Goal: Task Accomplishment & Management: Use online tool/utility

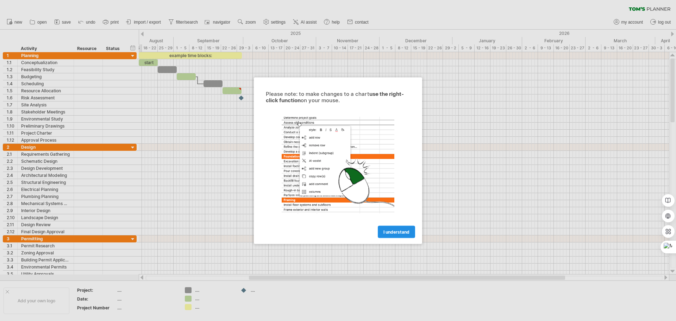
click at [404, 228] on link "I understand" at bounding box center [396, 231] width 37 height 12
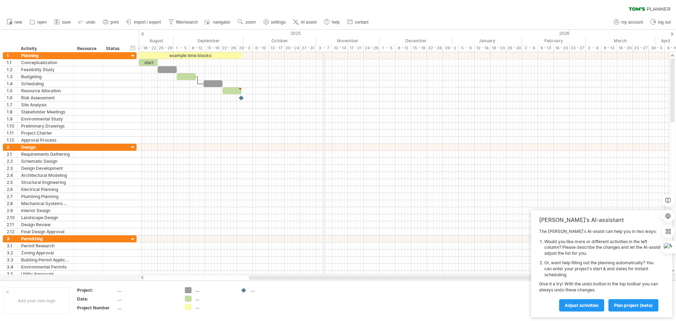
click at [323, 48] on div "3 - 7" at bounding box center [324, 47] width 16 height 7
click at [143, 32] on div at bounding box center [142, 34] width 3 height 5
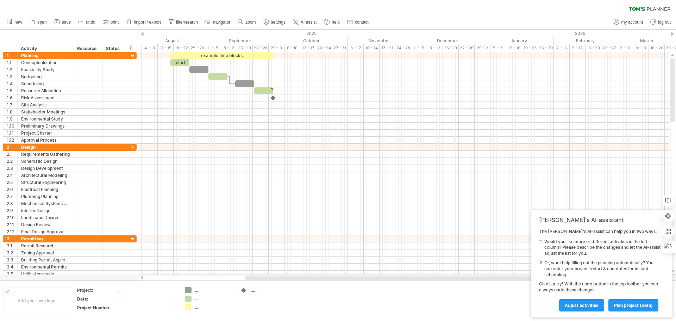
click at [143, 32] on div at bounding box center [142, 34] width 3 height 5
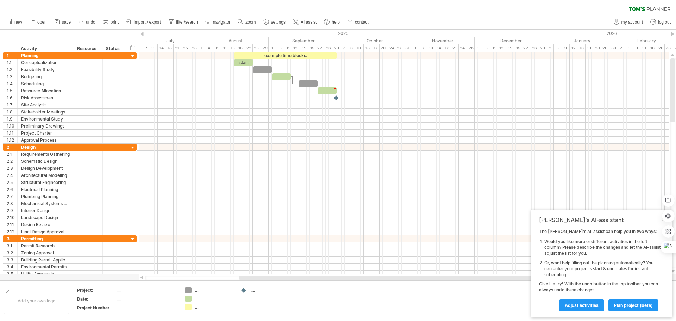
click at [143, 32] on div at bounding box center [142, 34] width 3 height 5
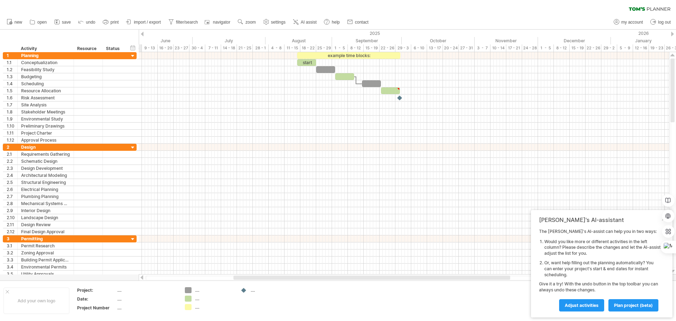
click at [143, 32] on div at bounding box center [142, 34] width 3 height 5
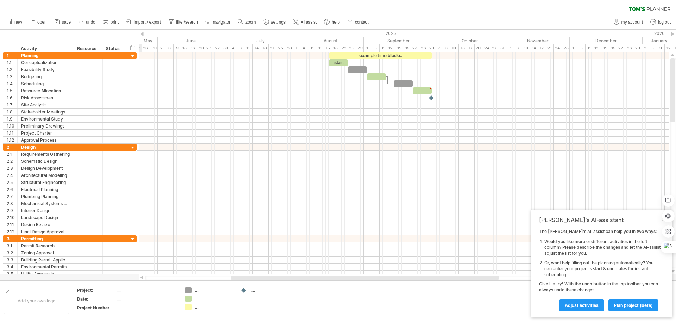
click at [143, 32] on div at bounding box center [142, 34] width 3 height 5
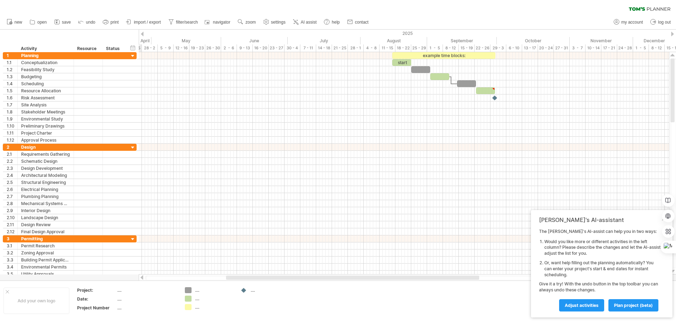
click at [143, 32] on div at bounding box center [142, 34] width 3 height 5
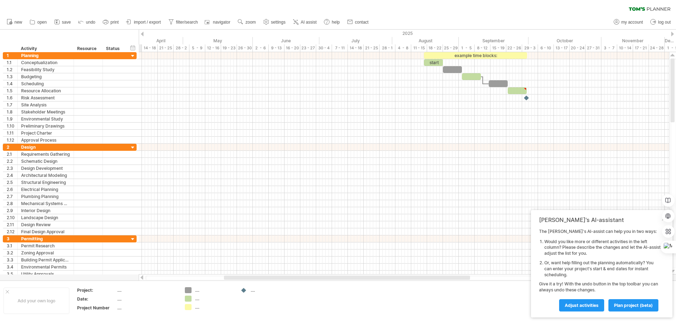
click at [143, 32] on div at bounding box center [142, 34] width 3 height 5
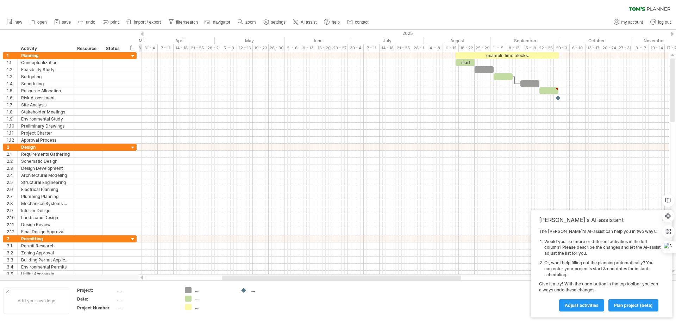
click at [143, 32] on div at bounding box center [142, 34] width 3 height 5
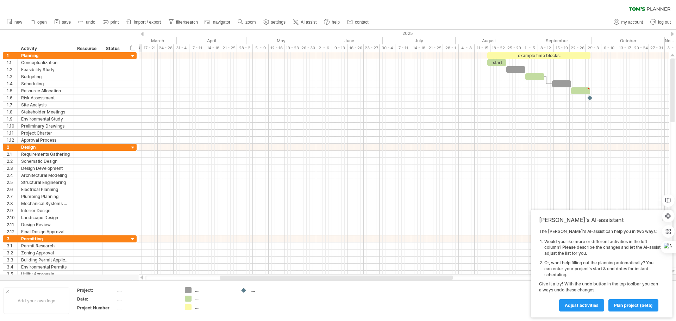
click at [143, 32] on div at bounding box center [142, 34] width 3 height 5
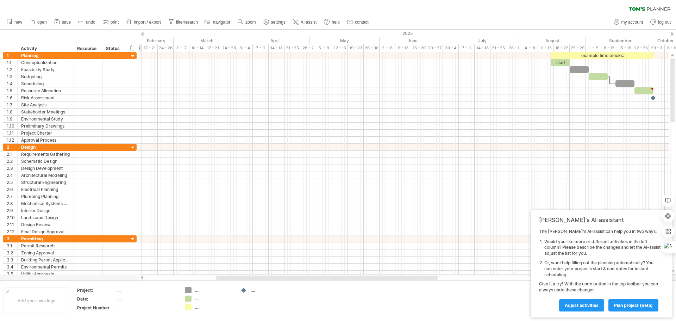
click at [143, 32] on div at bounding box center [142, 34] width 3 height 5
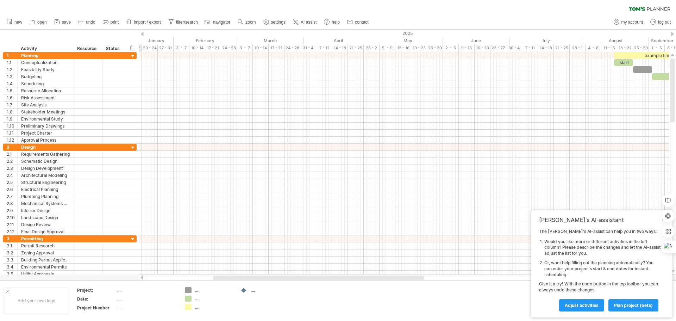
click at [143, 32] on div at bounding box center [142, 34] width 3 height 5
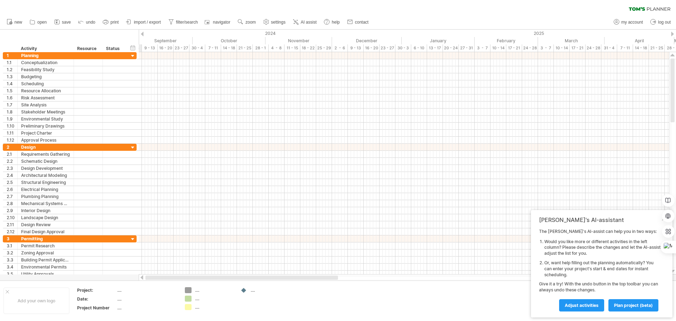
drag, startPoint x: 224, startPoint y: 279, endPoint x: 121, endPoint y: 280, distance: 102.8
click at [122, 280] on div "Trying to reach [DOMAIN_NAME] Connected again... 0% clear filter new 1" at bounding box center [338, 160] width 676 height 321
click at [584, 308] on link "Adjust activities" at bounding box center [581, 305] width 45 height 12
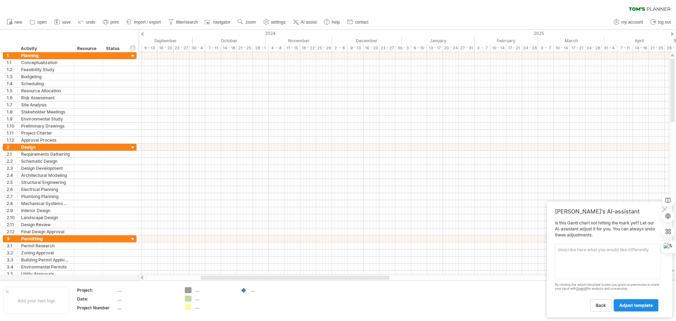
click at [627, 306] on span "adjust template" at bounding box center [635, 304] width 33 height 5
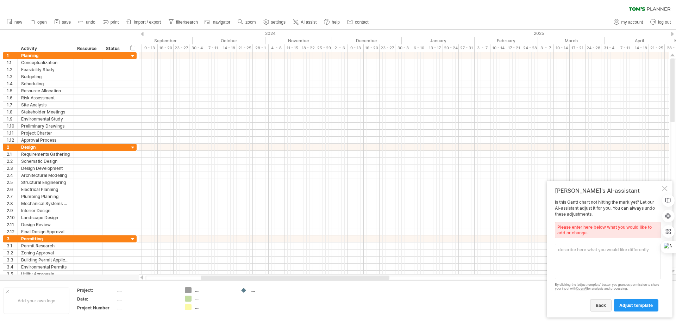
click at [603, 307] on span "back" at bounding box center [601, 304] width 10 height 5
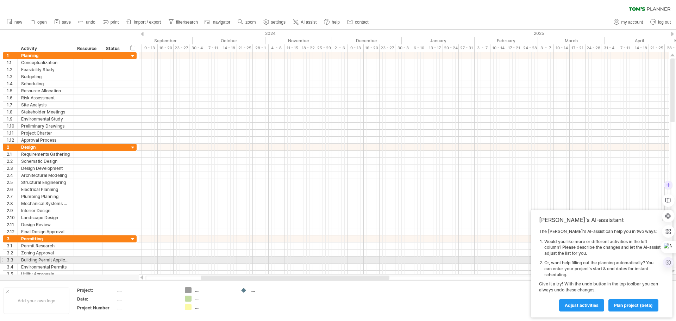
click at [668, 261] on icon at bounding box center [668, 262] width 6 height 6
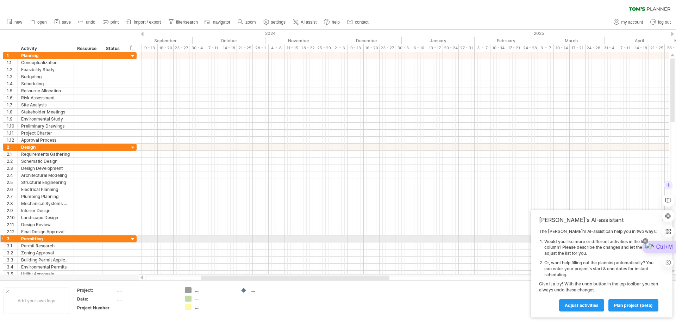
click at [645, 240] on icon at bounding box center [645, 241] width 6 height 6
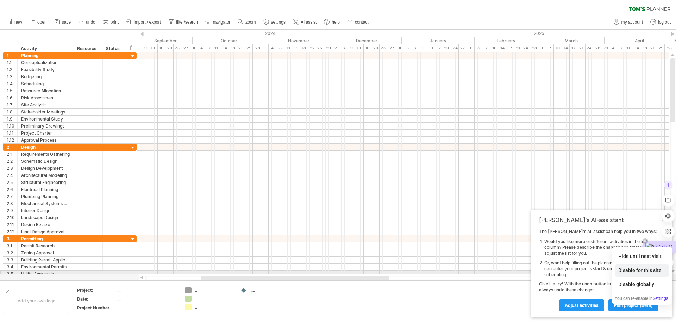
click at [637, 270] on div "Disable for this site" at bounding box center [642, 270] width 55 height 13
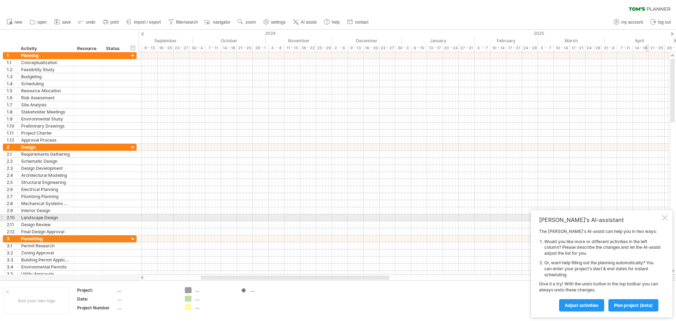
click at [663, 219] on div at bounding box center [665, 218] width 6 height 6
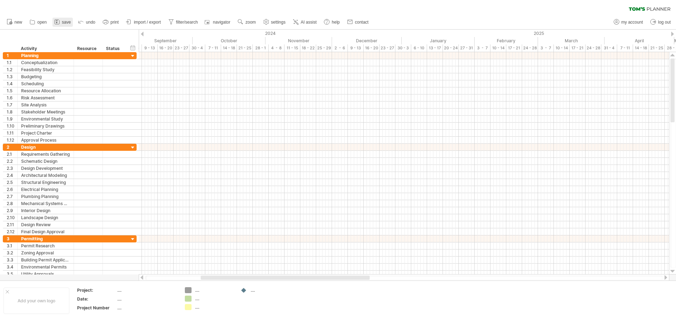
click at [64, 23] on span "save" at bounding box center [66, 22] width 9 height 5
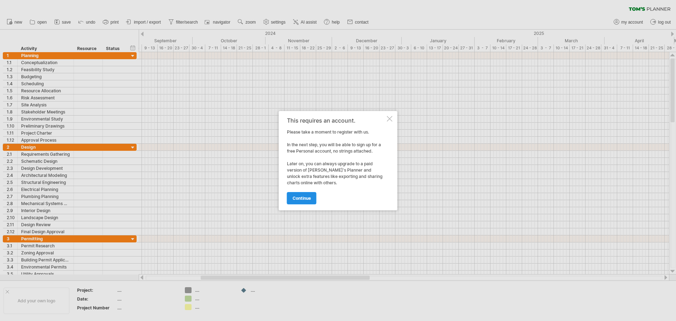
click at [304, 198] on span "continue" at bounding box center [301, 197] width 18 height 5
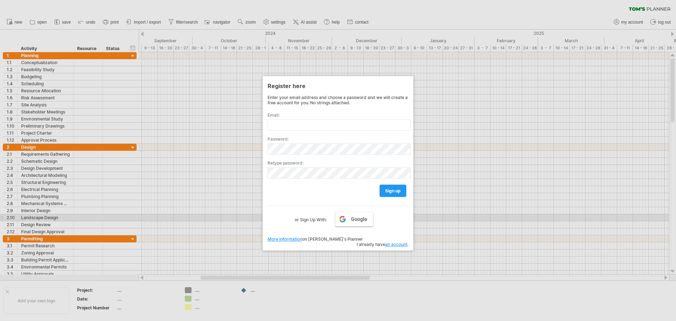
click at [354, 218] on span "Google" at bounding box center [359, 219] width 16 height 6
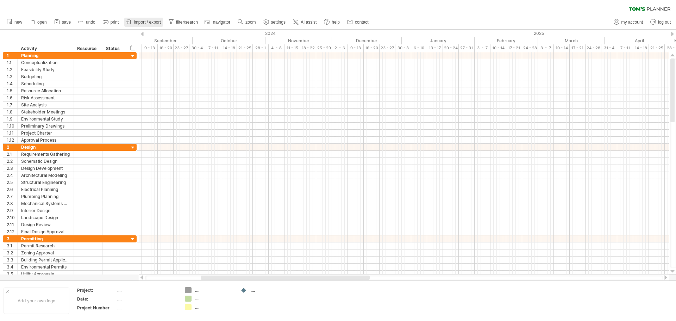
click at [144, 20] on span "import / export" at bounding box center [147, 22] width 27 height 5
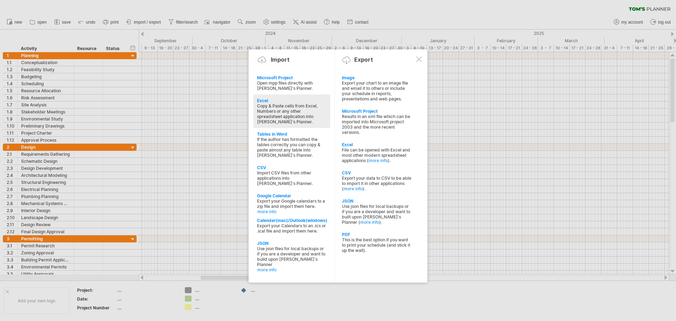
click at [278, 101] on div "Excel" at bounding box center [292, 100] width 70 height 5
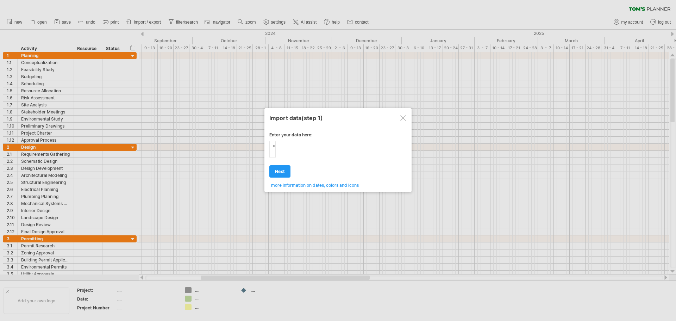
type textarea "**********"
click at [314, 162] on div "Enter your data here: Your data: Weekend days ' mon tue Hide weekend days" at bounding box center [337, 157] width 137 height 61
type textarea "*"
click at [278, 172] on span "next" at bounding box center [280, 171] width 10 height 5
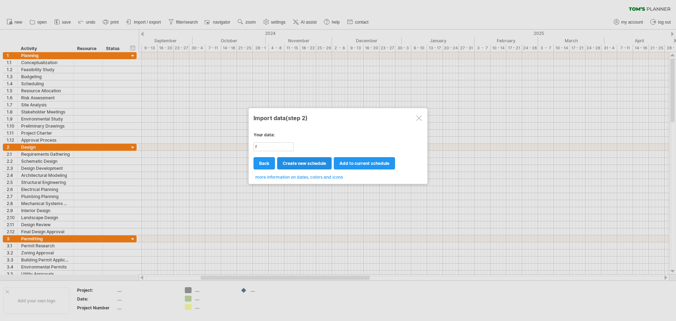
click at [304, 163] on span "create new schedule" at bounding box center [304, 162] width 43 height 5
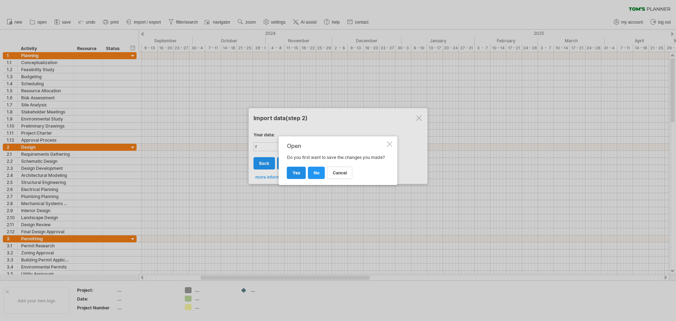
click at [297, 175] on span "yes" at bounding box center [296, 172] width 8 height 5
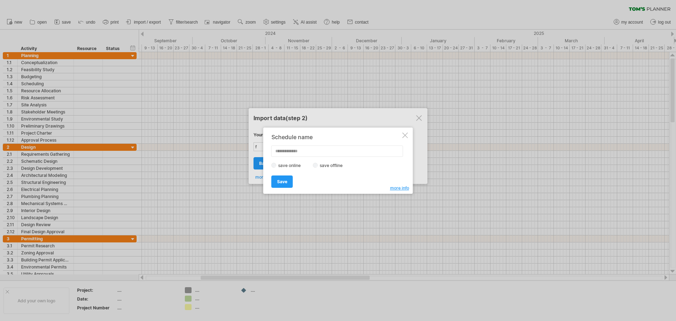
click at [322, 164] on label "save offline" at bounding box center [333, 165] width 31 height 5
click at [288, 182] on link "Save" at bounding box center [281, 181] width 21 height 12
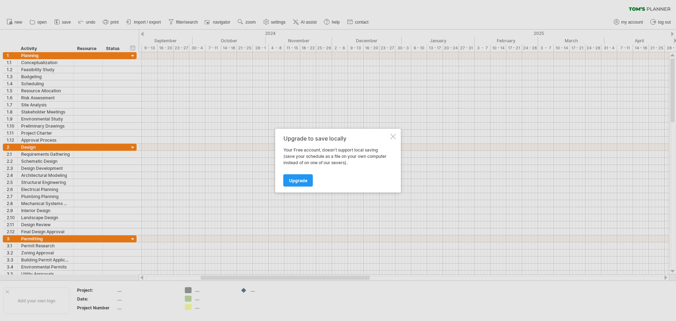
click at [392, 137] on div at bounding box center [393, 136] width 6 height 6
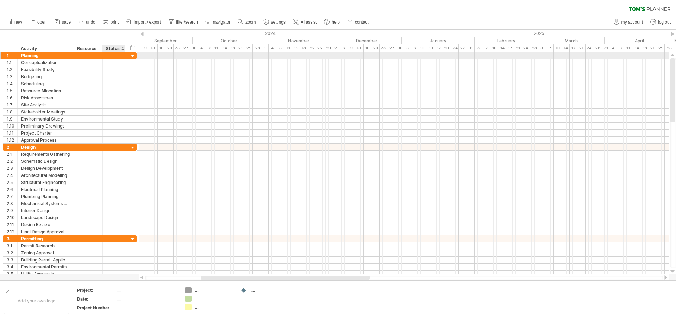
click at [135, 57] on div at bounding box center [133, 56] width 7 height 7
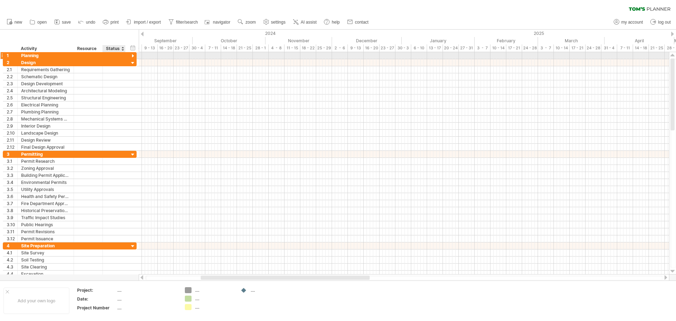
click at [134, 56] on div at bounding box center [133, 56] width 7 height 7
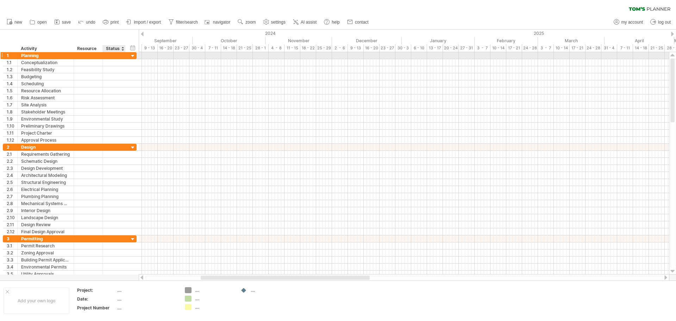
click at [134, 56] on div at bounding box center [133, 56] width 7 height 7
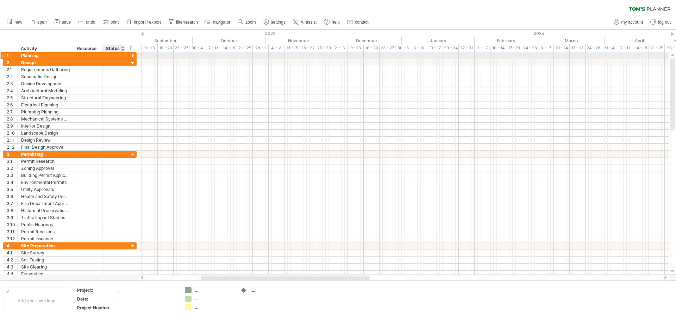
click at [134, 56] on div at bounding box center [133, 56] width 7 height 7
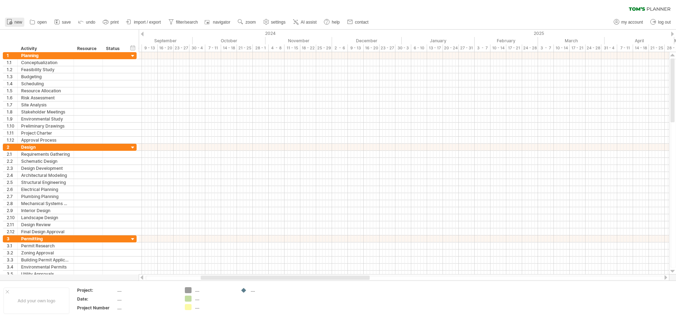
click at [14, 19] on link "new" at bounding box center [14, 22] width 19 height 9
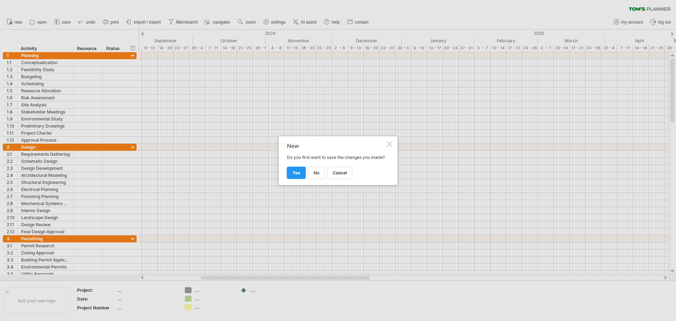
click at [388, 144] on div "New Do you first want to save the changes you made? cancel no yes" at bounding box center [338, 160] width 119 height 49
click at [388, 142] on div at bounding box center [390, 144] width 6 height 6
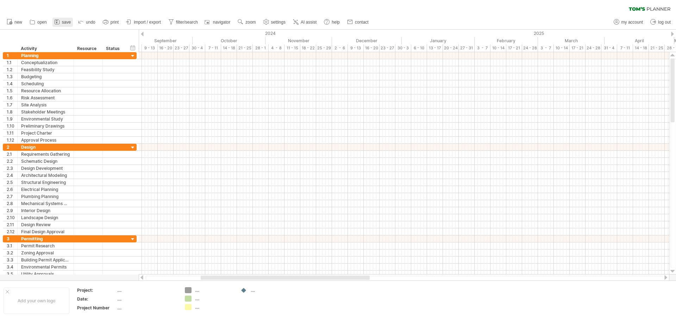
click at [59, 22] on icon at bounding box center [56, 21] width 7 height 7
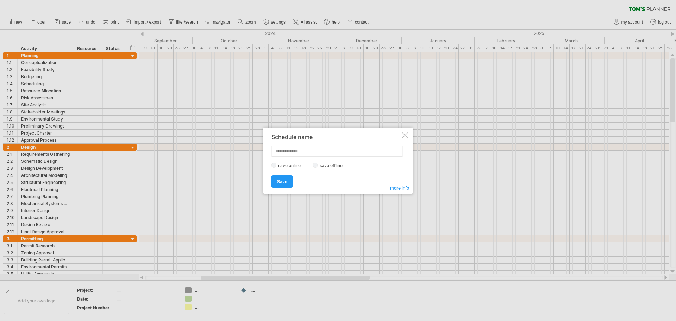
click at [404, 134] on div at bounding box center [405, 135] width 6 height 6
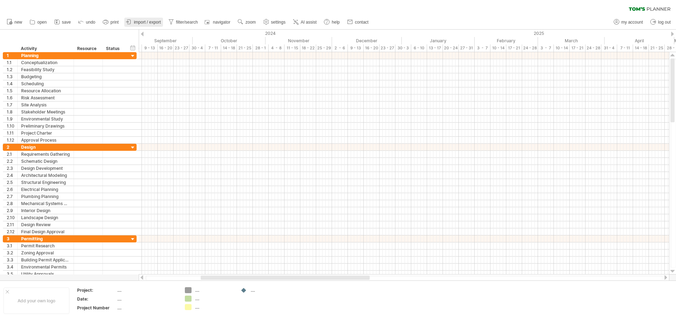
click at [137, 22] on span "import / export" at bounding box center [147, 22] width 27 height 5
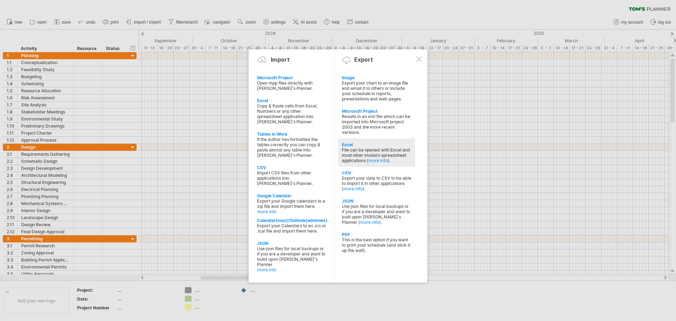
click at [355, 146] on div "Excel" at bounding box center [377, 144] width 70 height 5
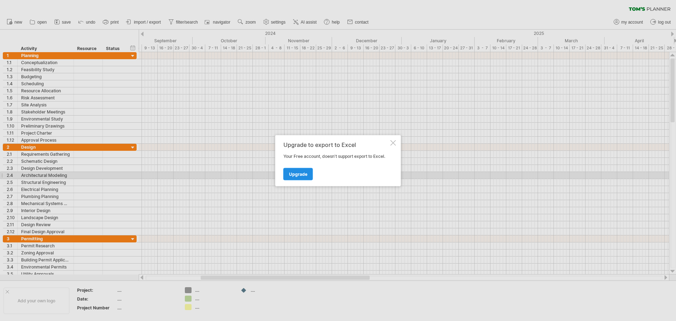
click at [300, 175] on span "Upgrade" at bounding box center [298, 173] width 18 height 5
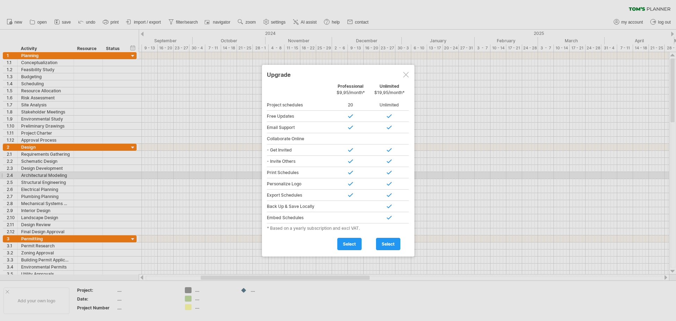
click at [408, 73] on div at bounding box center [406, 75] width 6 height 6
